Goal: Task Accomplishment & Management: Use online tool/utility

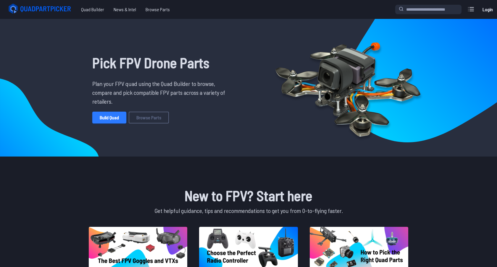
click at [112, 120] on link "Build Quad" at bounding box center [109, 118] width 34 height 12
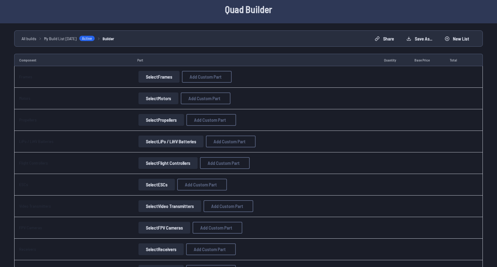
scroll to position [26, 0]
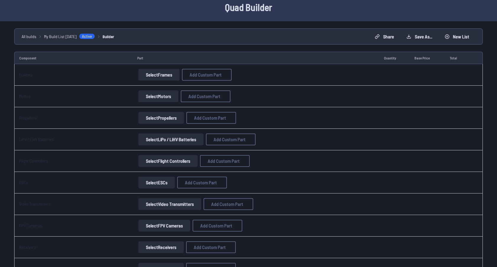
click at [149, 75] on button "Select Frames" at bounding box center [158, 75] width 41 height 12
click at [156, 79] on button "Select Frames" at bounding box center [158, 75] width 41 height 12
click at [204, 77] on span "Add Custom Part" at bounding box center [206, 74] width 32 height 5
select select "**********"
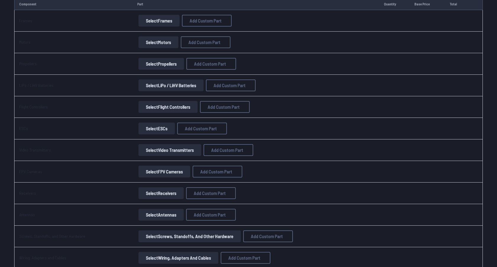
scroll to position [26, 0]
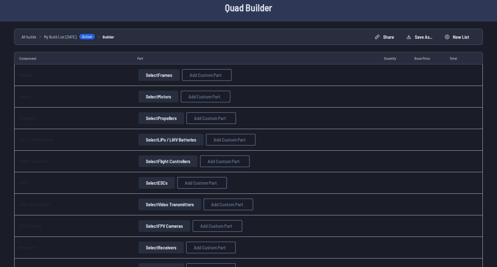
click at [167, 75] on button "Select Frames" at bounding box center [158, 75] width 41 height 12
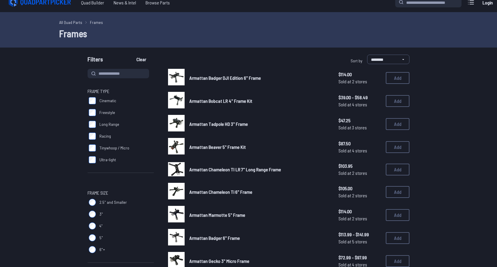
click at [226, 75] on span "Armattan Badger DJI Edition 6" Frame" at bounding box center [225, 78] width 72 height 6
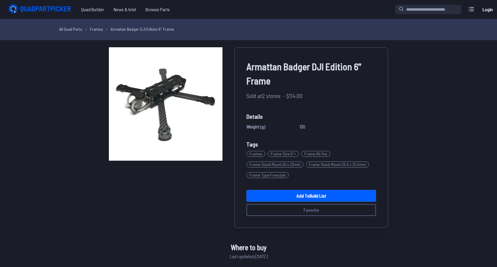
click at [60, 7] on icon at bounding box center [46, 9] width 51 height 6
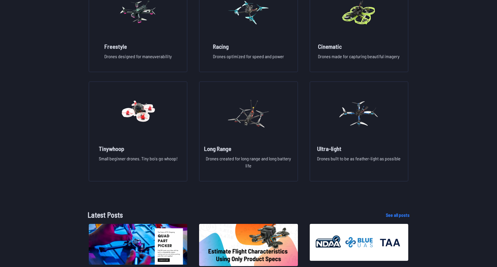
scroll to position [487, 0]
